Goal: Transaction & Acquisition: Purchase product/service

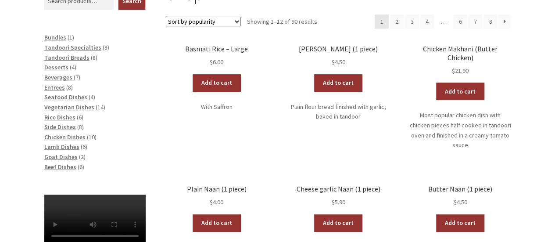
scroll to position [177, 0]
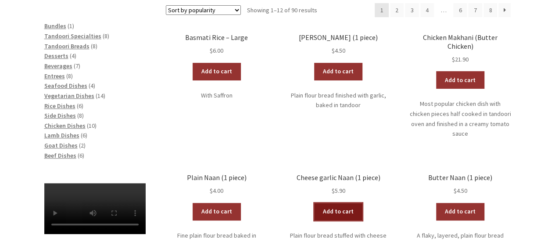
click at [338, 203] on link "Add to cart" at bounding box center [338, 212] width 48 height 18
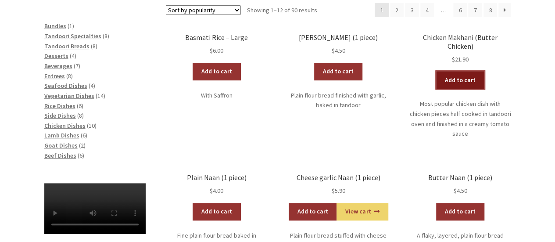
click at [463, 74] on link "Add to cart" at bounding box center [460, 80] width 48 height 18
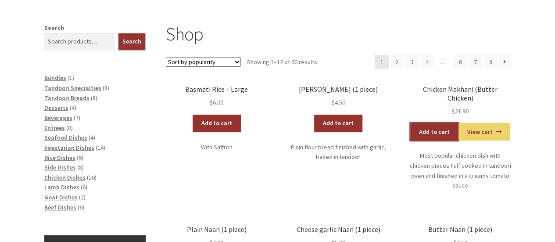
scroll to position [96, 0]
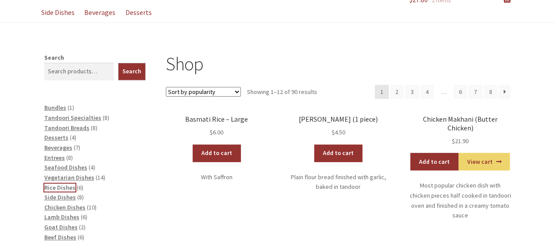
click at [54, 188] on span "Rice Dishes" at bounding box center [59, 187] width 31 height 8
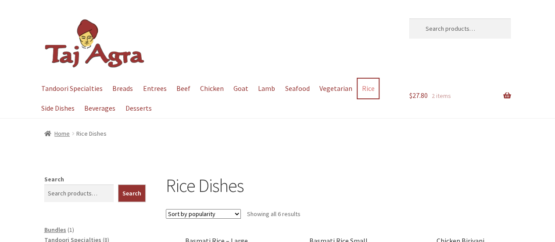
click at [363, 86] on link "Rice" at bounding box center [368, 89] width 21 height 20
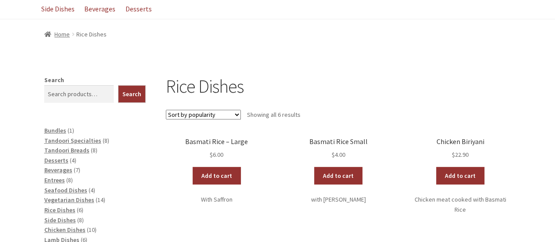
scroll to position [122, 0]
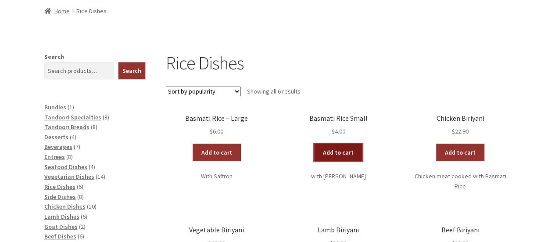
click at [336, 154] on link "Add to cart" at bounding box center [338, 153] width 48 height 18
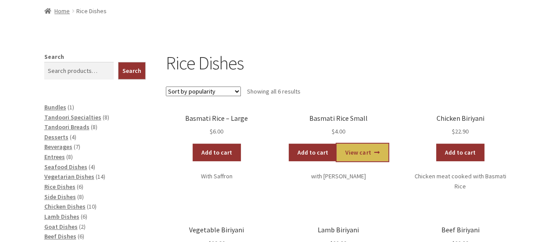
click at [376, 154] on link "View cart" at bounding box center [362, 153] width 51 height 18
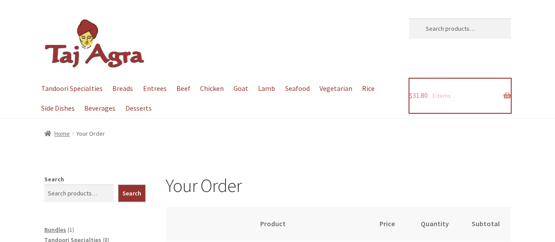
click at [430, 97] on link "$ 31.80 3 items" at bounding box center [460, 96] width 101 height 34
